Goal: Obtain resource: Obtain resource

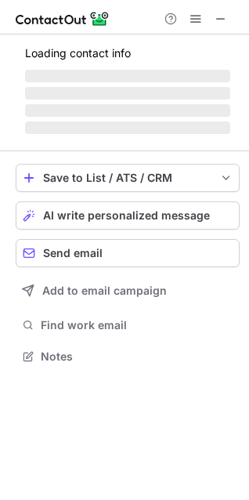
scroll to position [366, 249]
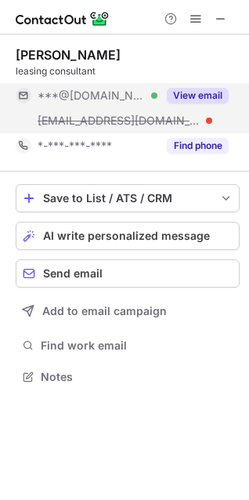
click at [197, 94] on button "View email" at bounding box center [198, 96] width 62 height 16
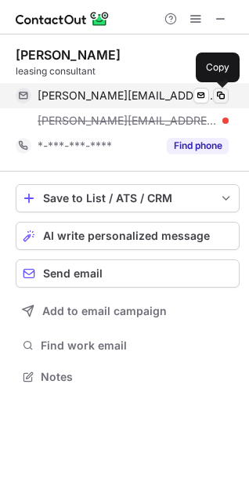
click at [228, 93] on button at bounding box center [221, 96] width 16 height 16
click at [222, 92] on span at bounding box center [221, 95] width 13 height 13
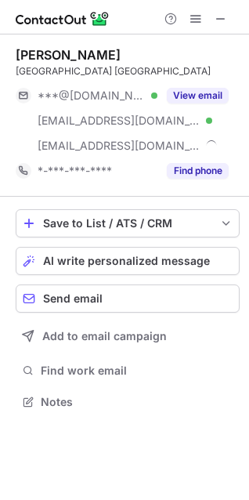
scroll to position [405, 249]
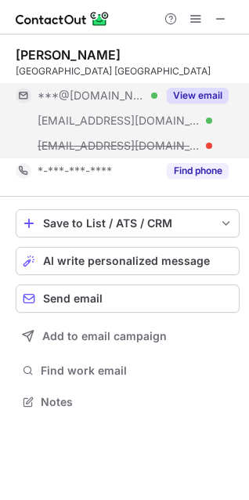
click at [197, 103] on button "View email" at bounding box center [198, 96] width 62 height 16
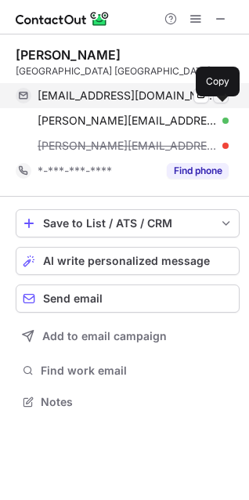
click at [218, 102] on span at bounding box center [221, 95] width 13 height 13
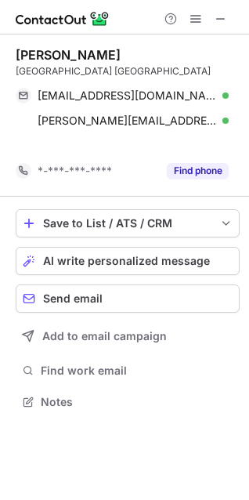
scroll to position [380, 249]
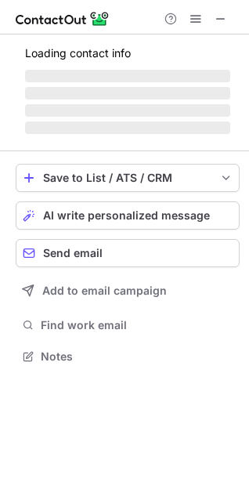
scroll to position [341, 249]
